Goal: Transaction & Acquisition: Purchase product/service

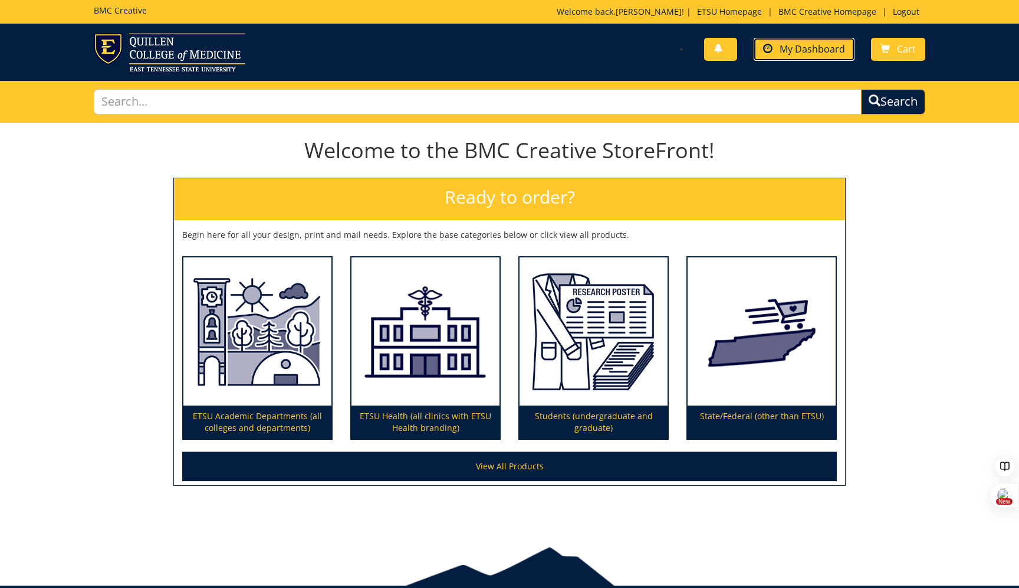
click at [816, 52] on span "My Dashboard" at bounding box center [812, 48] width 65 height 13
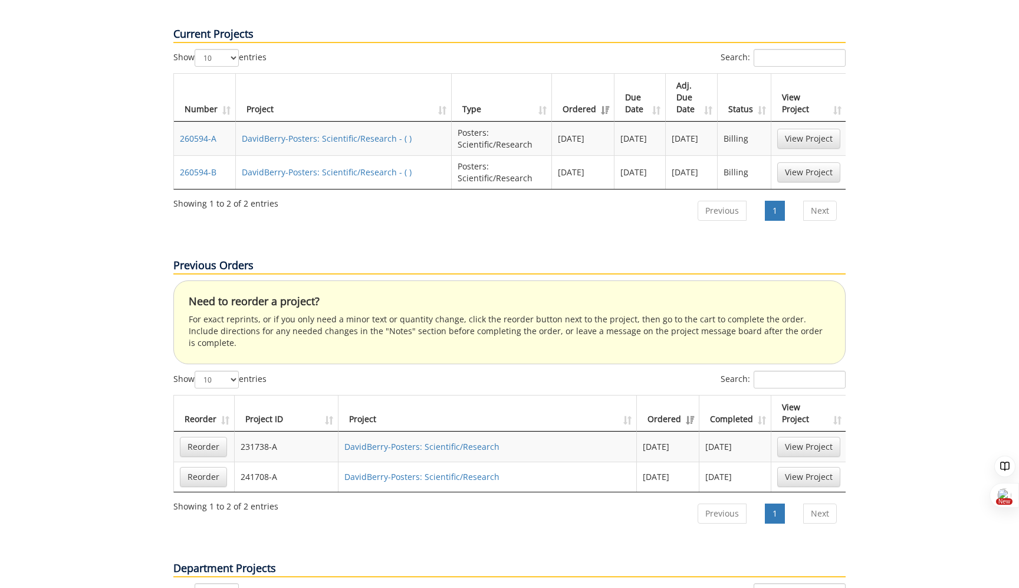
scroll to position [419, 0]
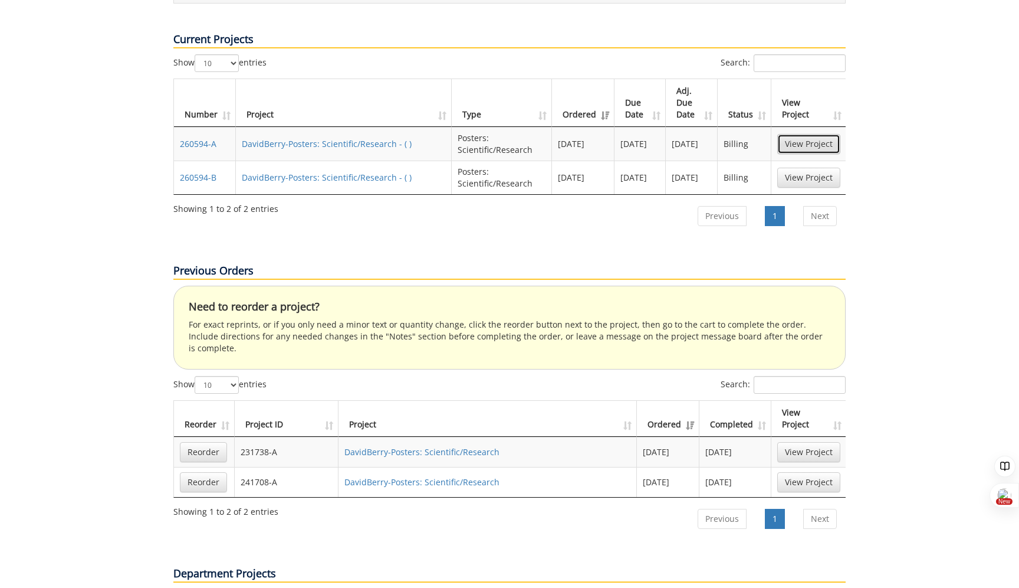
click at [822, 134] on link "View Project" at bounding box center [808, 144] width 63 height 20
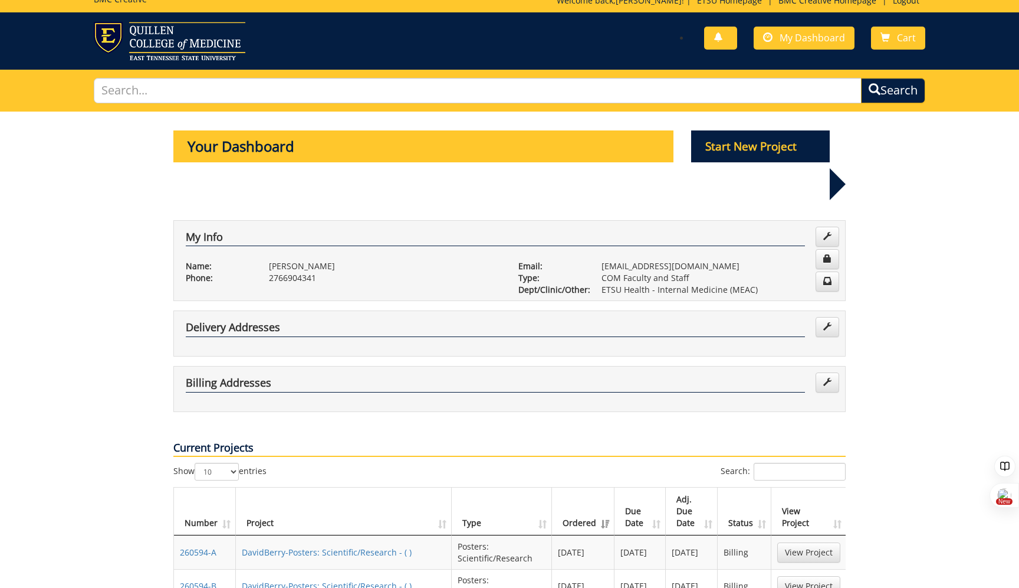
scroll to position [0, 0]
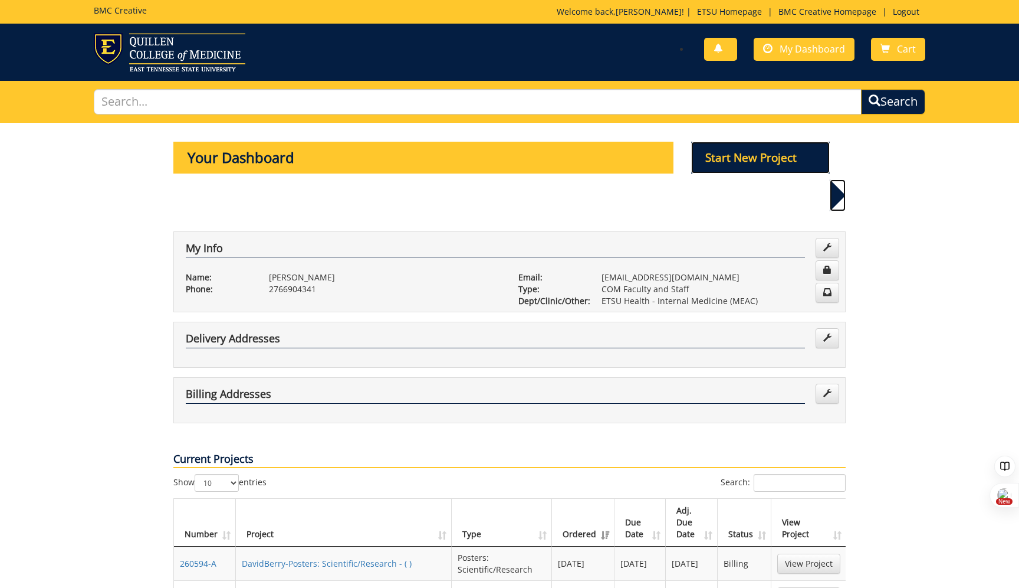
click at [732, 153] on p "Start New Project" at bounding box center [760, 158] width 139 height 32
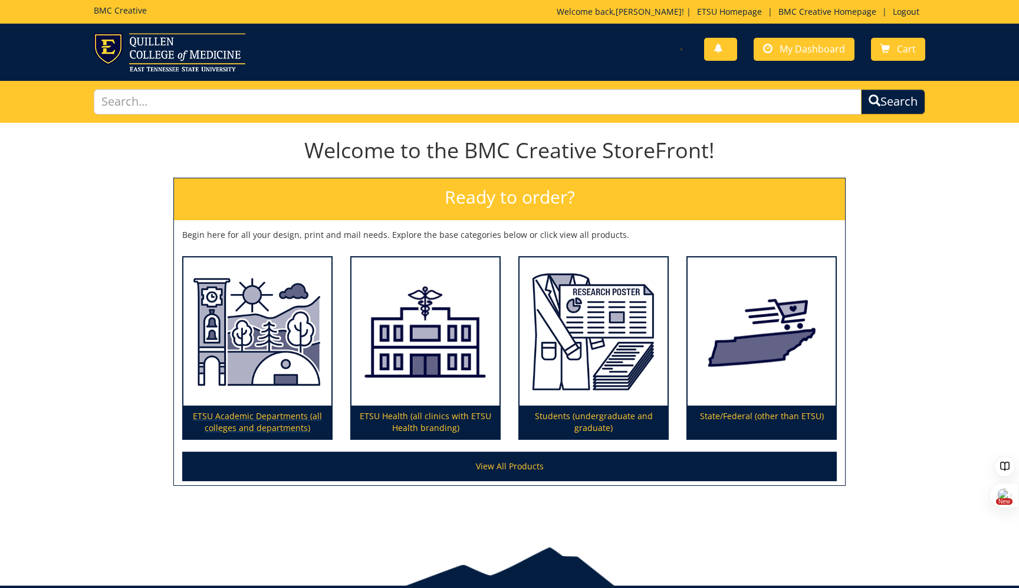
scroll to position [52, 0]
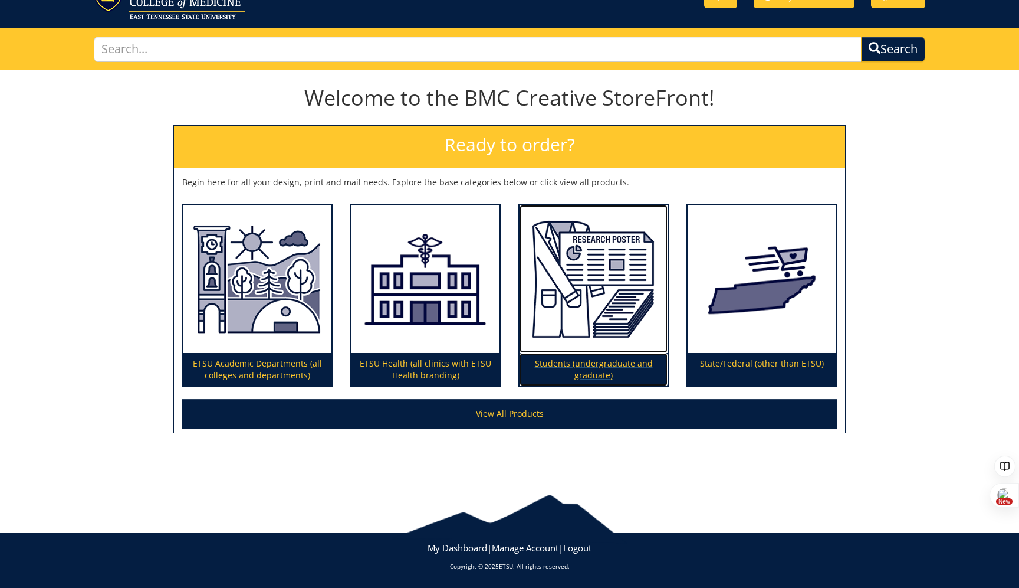
click at [584, 363] on p "Students (undergraduate and graduate)" at bounding box center [594, 369] width 148 height 33
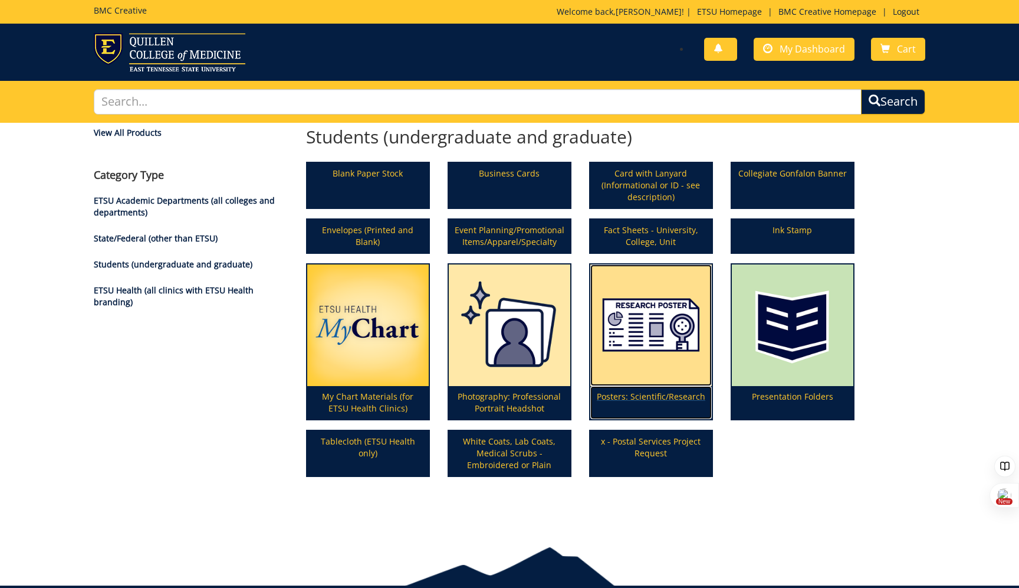
click at [618, 370] on img at bounding box center [651, 325] width 122 height 122
click at [651, 397] on p "Posters: Scientific/Research" at bounding box center [651, 402] width 122 height 33
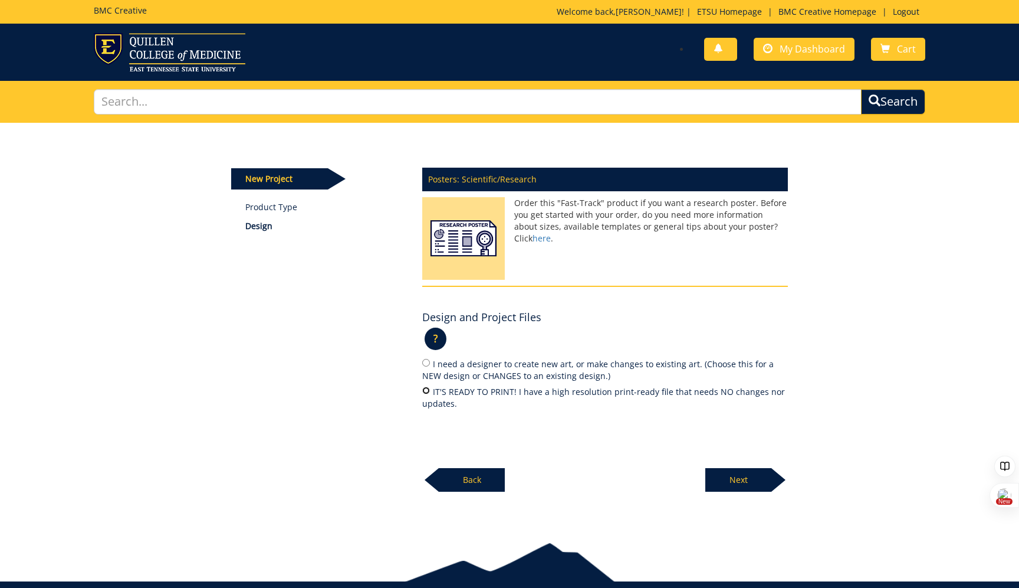
click at [429, 392] on input "IT'S READY TO PRINT! I have a high resolution print-ready file that needs NO ch…" at bounding box center [426, 390] width 8 height 8
radio input "true"
click at [746, 475] on p "Next" at bounding box center [739, 480] width 66 height 24
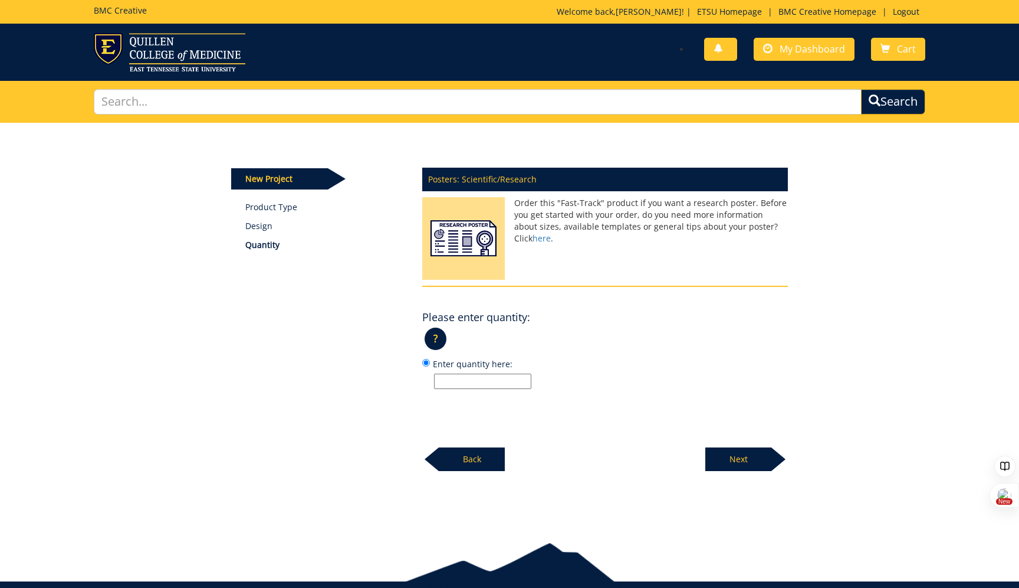
click at [460, 383] on input "Enter quantity here:" at bounding box center [482, 380] width 97 height 15
type input "1"
click at [745, 461] on p "Next" at bounding box center [739, 459] width 66 height 24
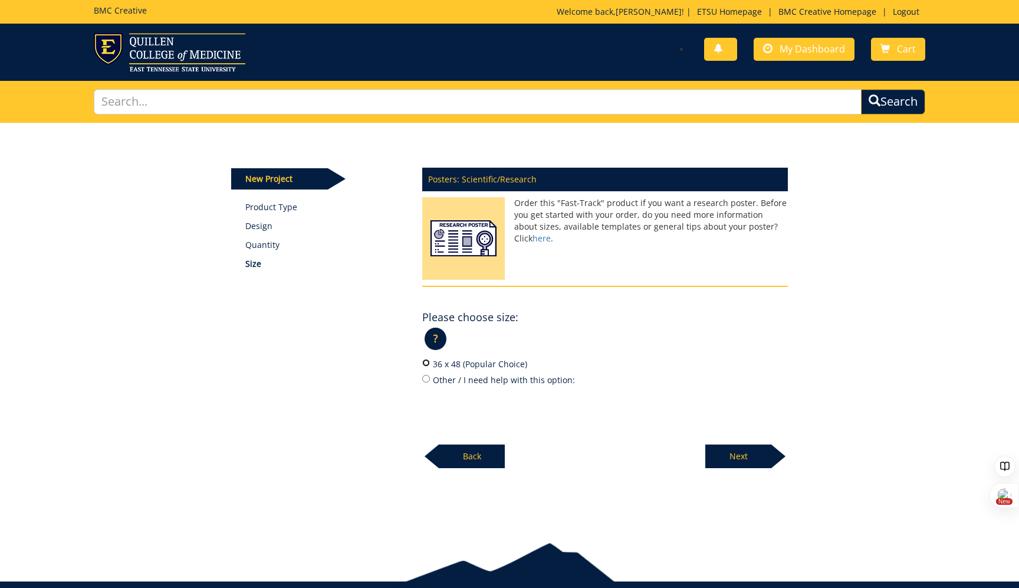
click at [427, 363] on input "36 x 48 (Popular Choice)" at bounding box center [426, 363] width 8 height 8
radio input "true"
click at [731, 454] on p "Next" at bounding box center [739, 456] width 66 height 24
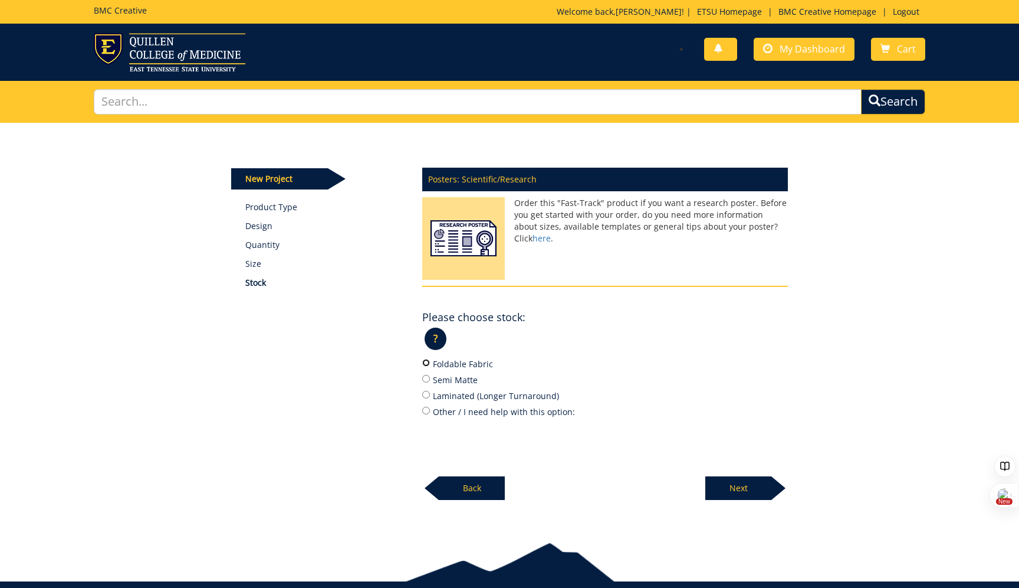
click at [428, 366] on input "Foldable Fabric" at bounding box center [426, 363] width 8 height 8
radio input "true"
click at [741, 485] on p "Next" at bounding box center [739, 488] width 66 height 24
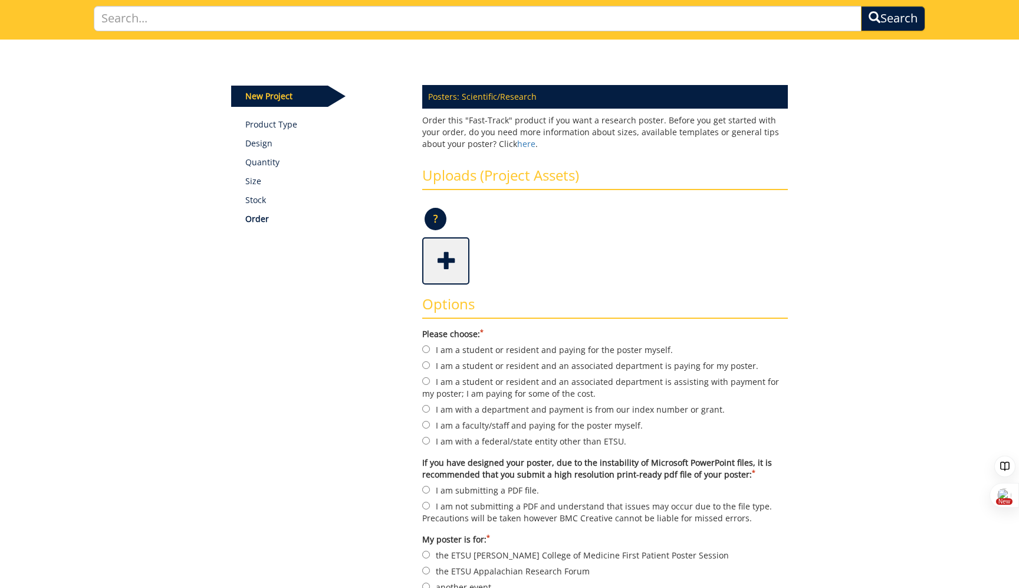
scroll to position [98, 0]
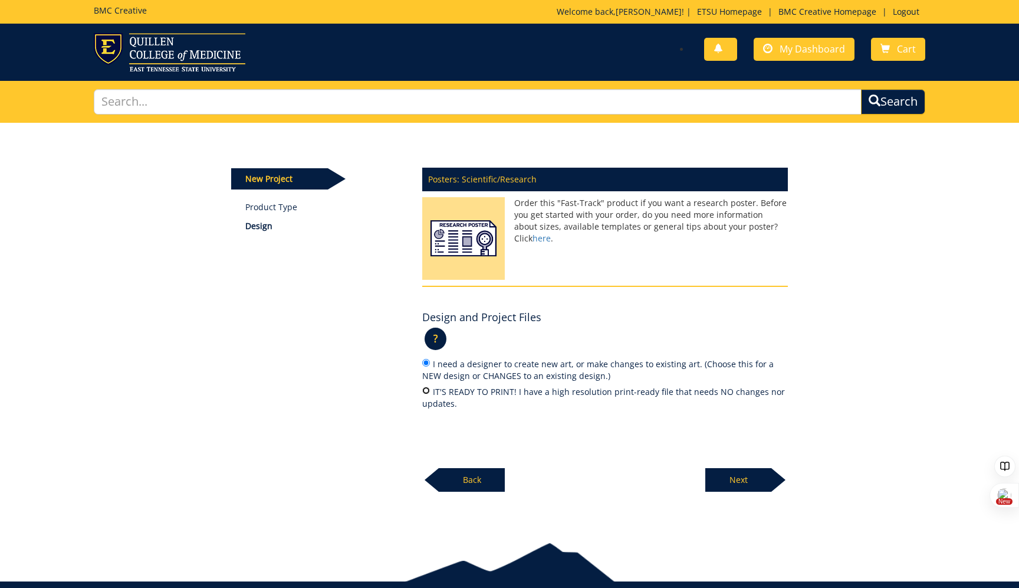
click at [424, 392] on input "IT'S READY TO PRINT! I have a high resolution print-ready file that needs NO ch…" at bounding box center [426, 390] width 8 height 8
radio input "true"
click at [722, 474] on p "Next" at bounding box center [739, 480] width 66 height 24
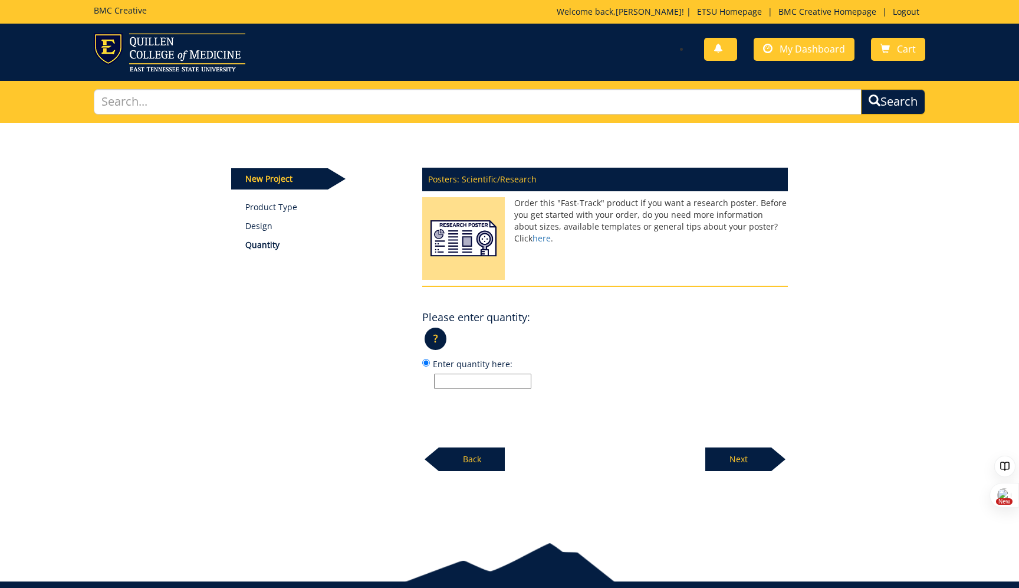
click at [470, 383] on input "Enter quantity here:" at bounding box center [482, 380] width 97 height 15
type input "1"
click at [734, 457] on p "Next" at bounding box center [739, 459] width 66 height 24
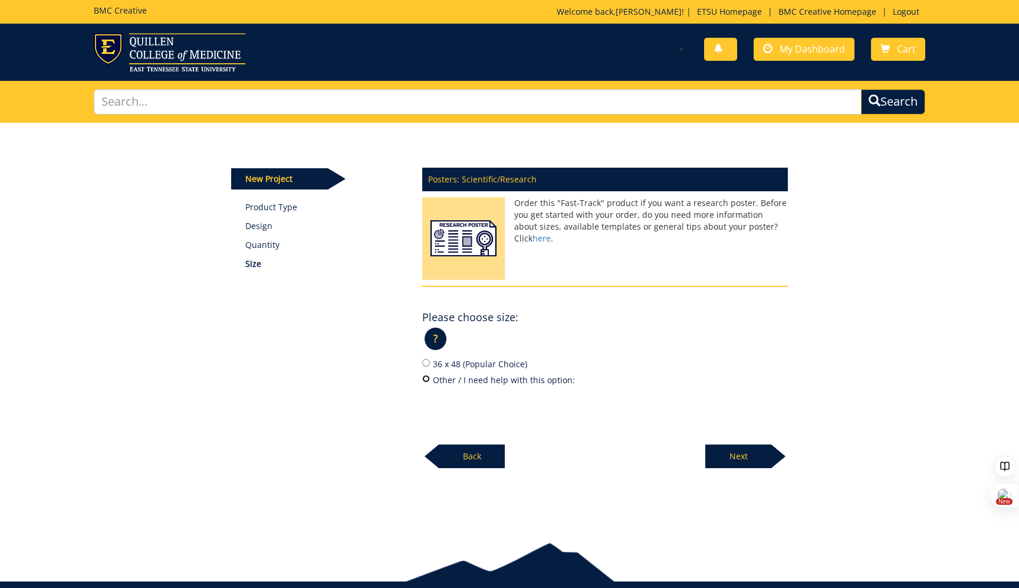
click at [424, 379] on input "Other / I need help with this option:" at bounding box center [426, 379] width 8 height 8
radio input "true"
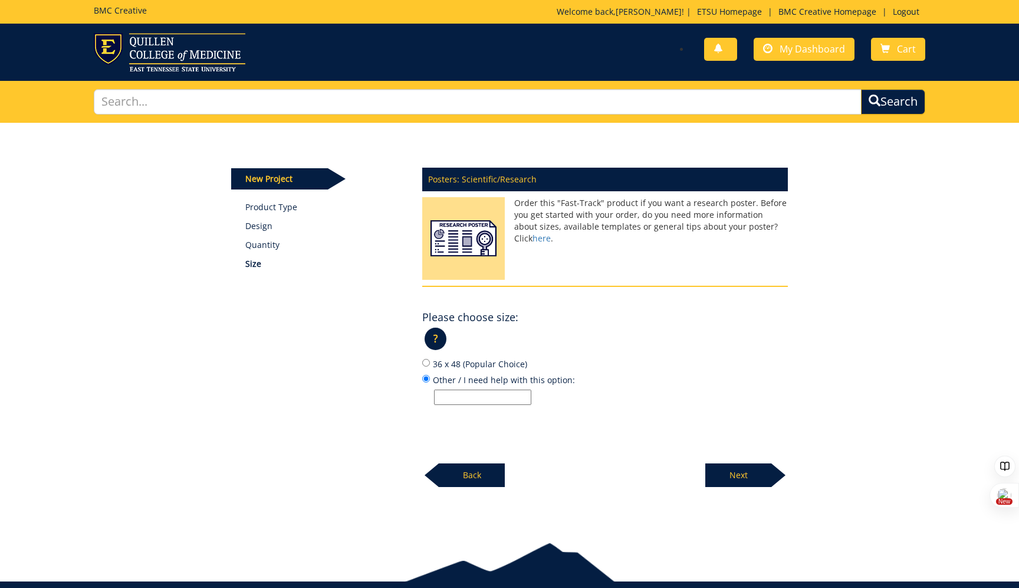
click at [488, 400] on input "Other / I need help with this option:" at bounding box center [482, 396] width 97 height 15
click at [448, 398] on input "36 x 64" at bounding box center [482, 396] width 97 height 15
click at [477, 399] on input "36 x 64" at bounding box center [482, 396] width 97 height 15
type input "36 x 64"
click at [742, 478] on p "Next" at bounding box center [739, 475] width 66 height 24
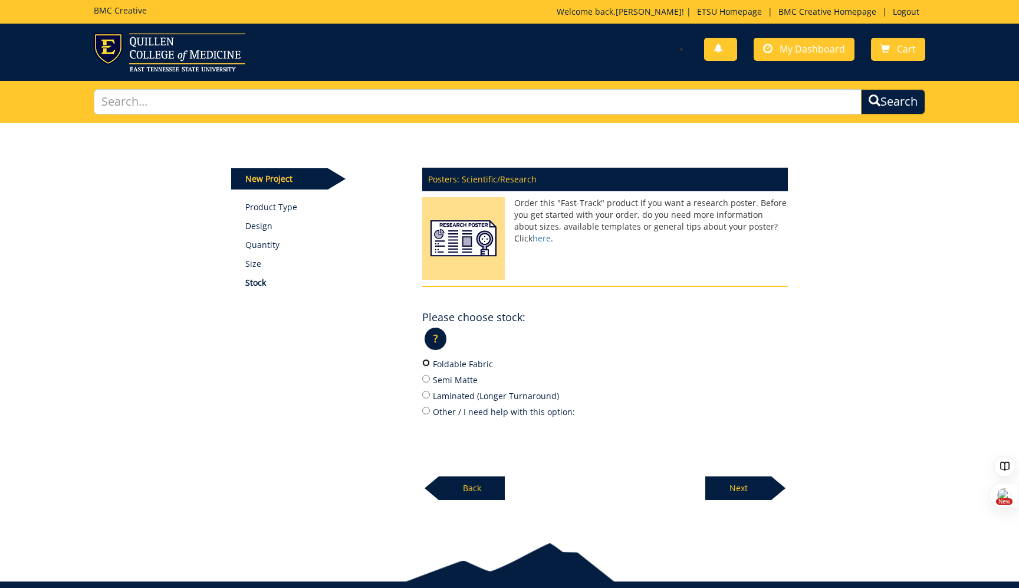
click at [425, 366] on input "Foldable Fabric" at bounding box center [426, 363] width 8 height 8
radio input "true"
click at [723, 483] on p "Next" at bounding box center [739, 488] width 66 height 24
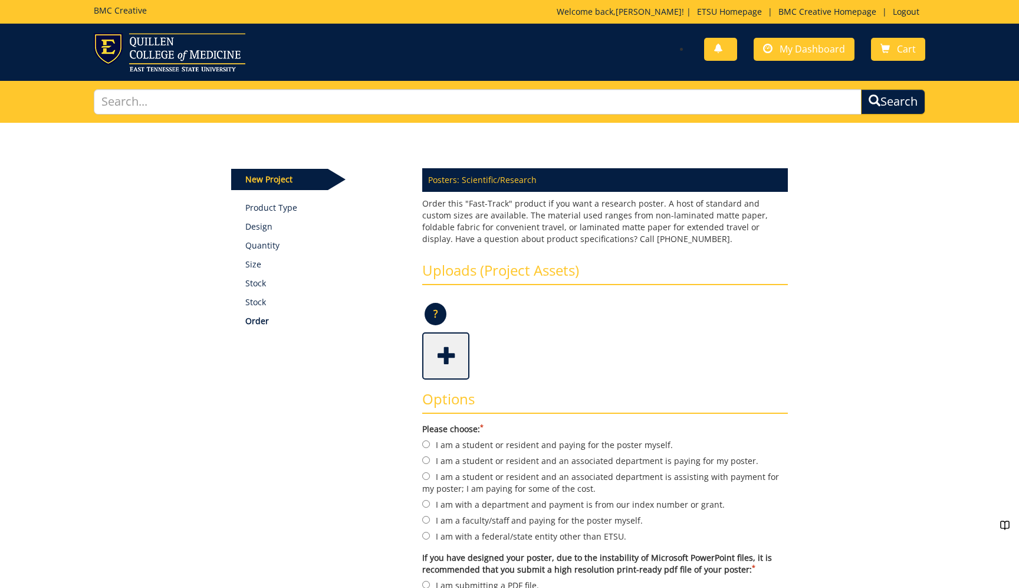
scroll to position [91, 0]
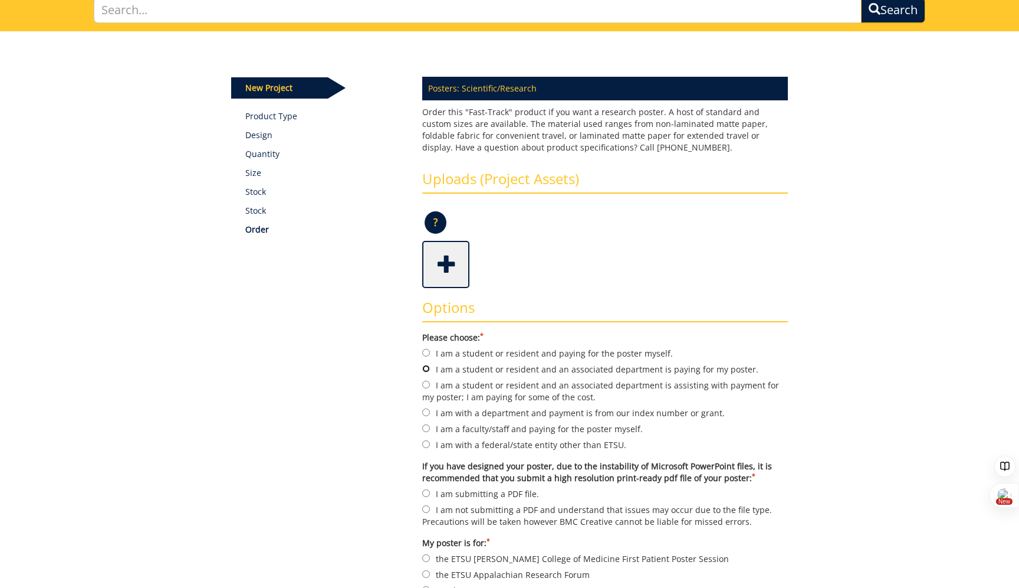
click at [425, 369] on input "I am a student or resident and an associated department is paying for my poster." at bounding box center [426, 369] width 8 height 8
radio input "true"
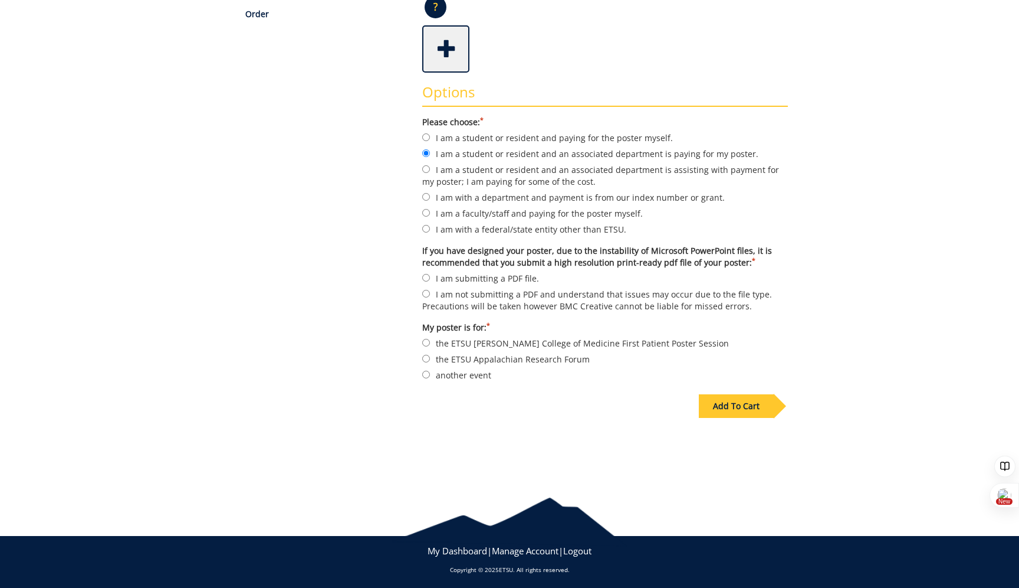
click at [729, 402] on div "Add To Cart" at bounding box center [736, 406] width 75 height 24
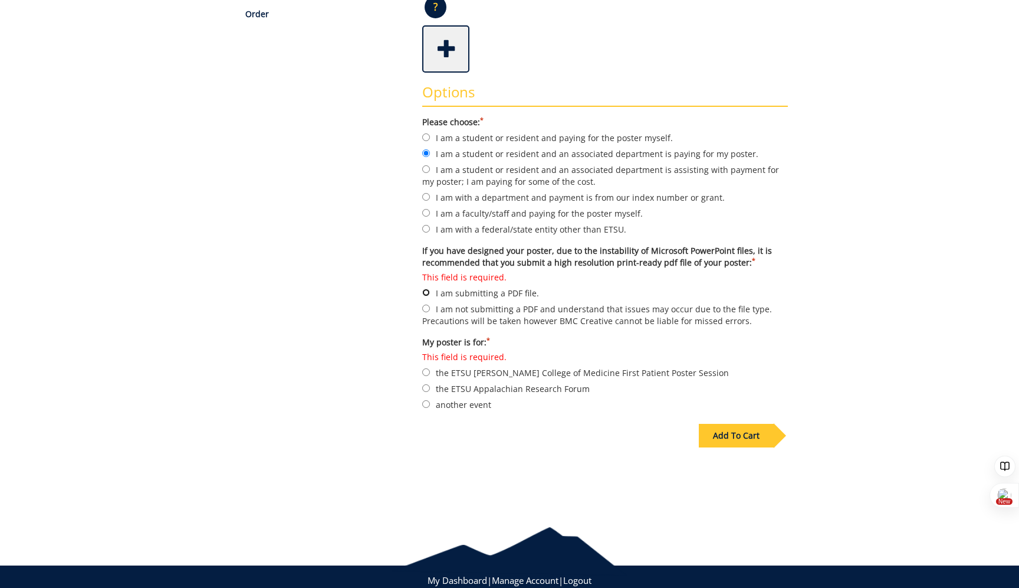
click at [428, 291] on input "This field is required. I am submitting a PDF file." at bounding box center [426, 292] width 8 height 8
radio input "true"
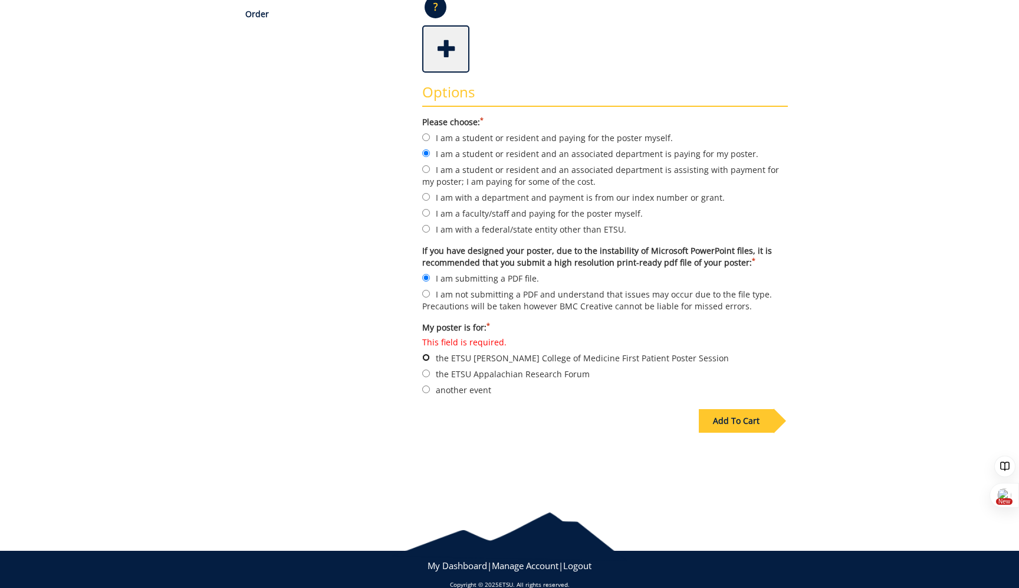
click at [426, 356] on input "This field is required. the ETSU [PERSON_NAME] College of Medicine First Patien…" at bounding box center [426, 357] width 8 height 8
radio input "true"
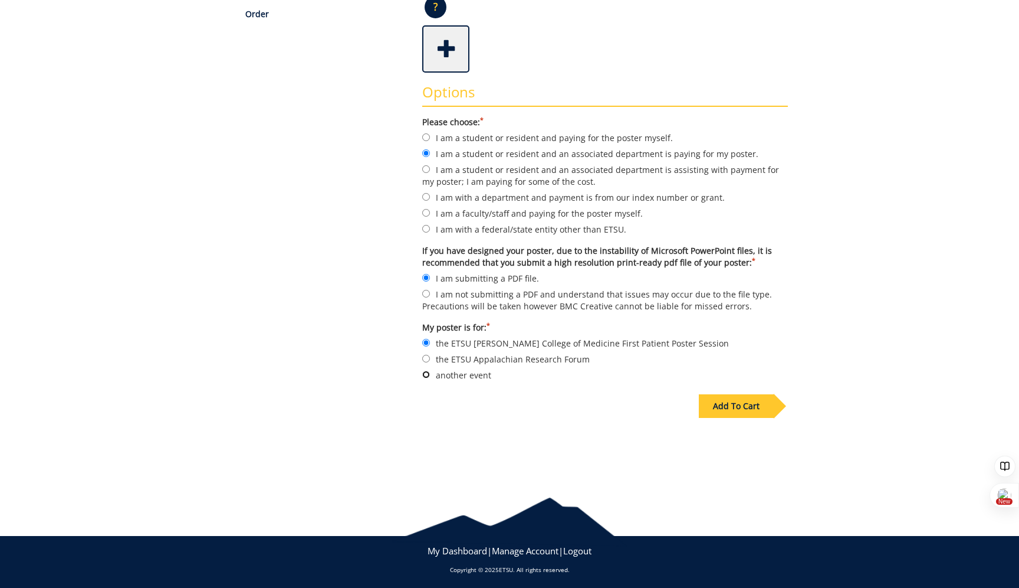
click at [424, 375] on input "another event" at bounding box center [426, 374] width 8 height 8
radio input "true"
click at [739, 398] on div "Add To Cart" at bounding box center [736, 406] width 75 height 24
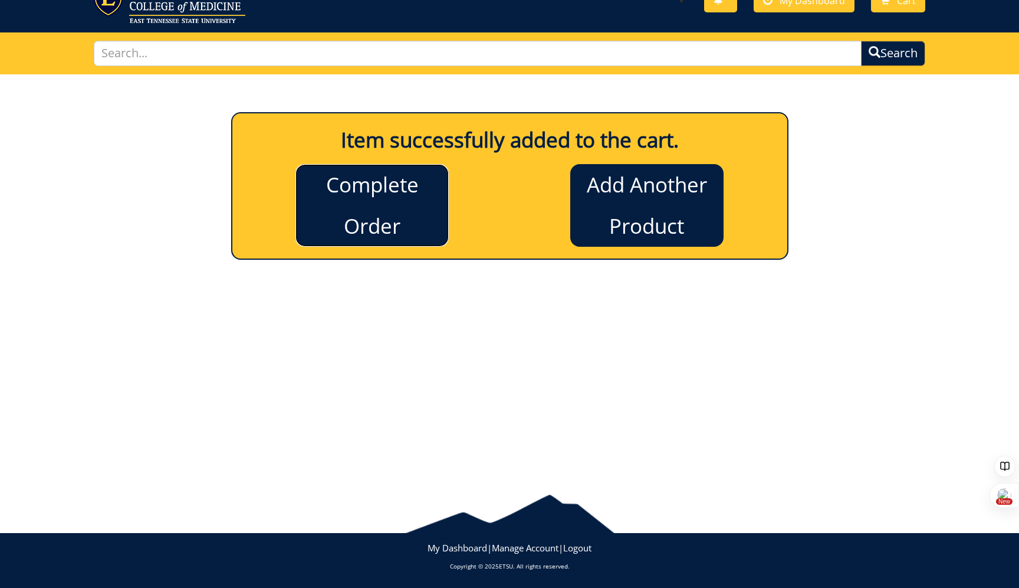
click at [365, 201] on link "Complete Order" at bounding box center [372, 205] width 153 height 83
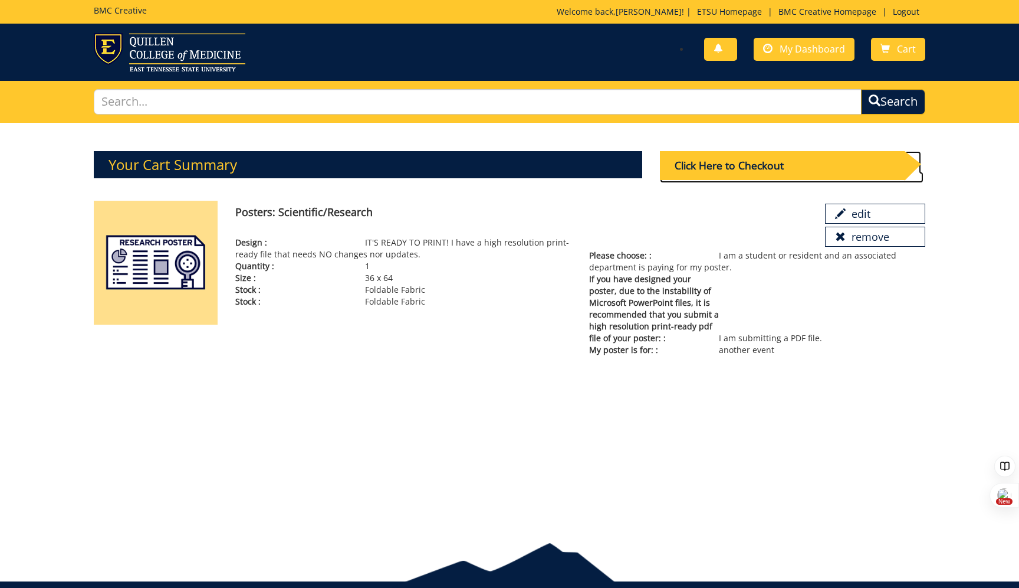
click at [753, 164] on div "Click Here to Checkout" at bounding box center [782, 165] width 245 height 29
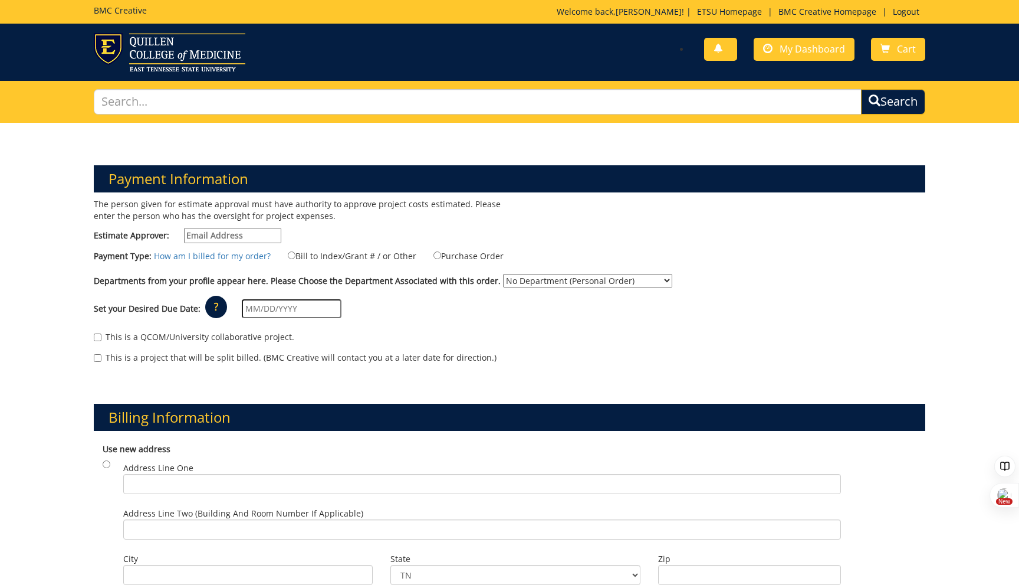
click at [216, 235] on input "Estimate Approver:" at bounding box center [232, 235] width 97 height 15
type input "megan"
